Goal: Task Accomplishment & Management: Manage account settings

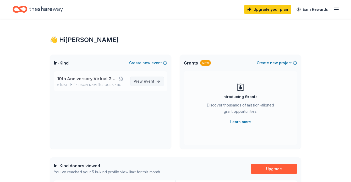
click at [152, 81] on span "event" at bounding box center [149, 81] width 10 height 4
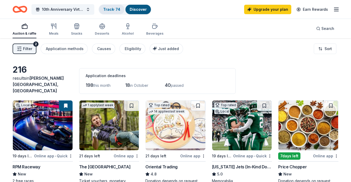
click at [114, 8] on link "Track · 74" at bounding box center [111, 9] width 17 height 4
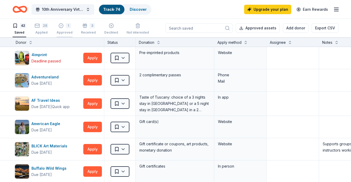
click at [64, 28] on div "1 Approved" at bounding box center [65, 29] width 16 height 12
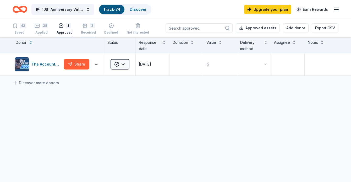
click at [86, 31] on div "Received" at bounding box center [88, 32] width 15 height 4
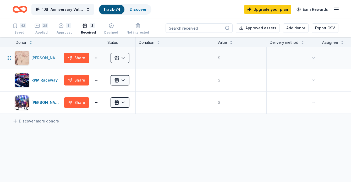
click at [48, 57] on div "[PERSON_NAME]" at bounding box center [46, 58] width 30 height 6
click at [42, 79] on div "RPM Raceway" at bounding box center [45, 80] width 28 height 6
click at [97, 79] on button "button" at bounding box center [96, 80] width 10 height 4
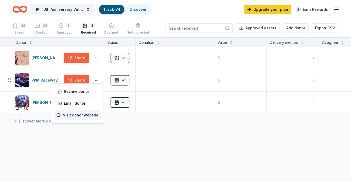
click at [85, 115] on link "Visit donor website" at bounding box center [78, 115] width 42 height 6
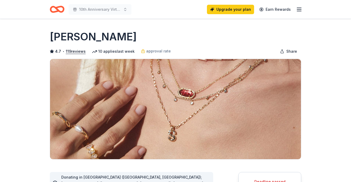
scroll to position [56, 0]
